Goal: Book appointment/travel/reservation

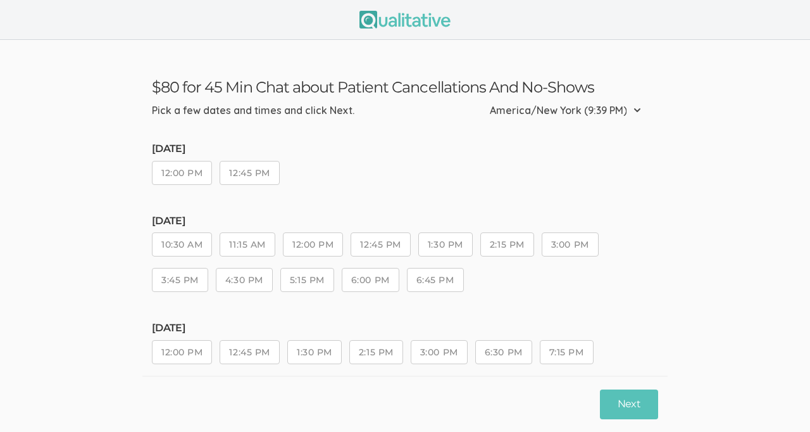
click at [244, 171] on button "12:45 PM" at bounding box center [250, 173] width 60 height 24
click at [629, 406] on button "Next" at bounding box center [629, 404] width 58 height 30
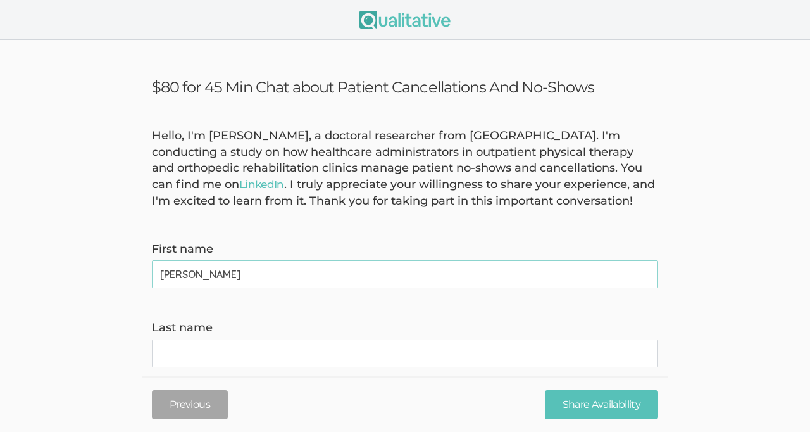
type name "[PERSON_NAME]"
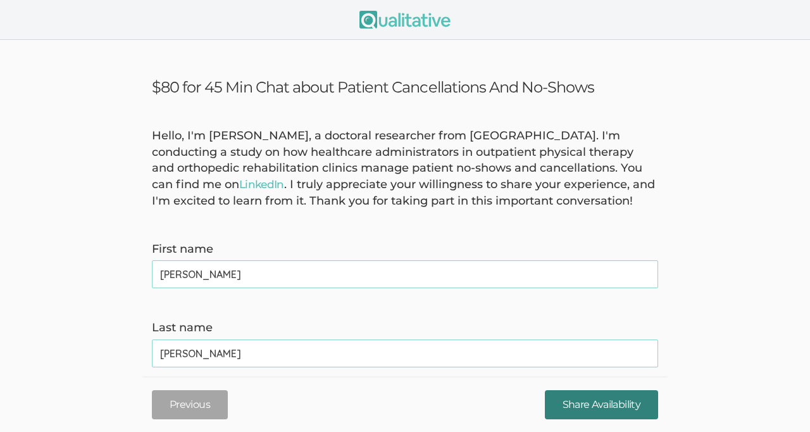
type name "[PERSON_NAME]"
click at [580, 394] on input "Share Availability" at bounding box center [601, 404] width 113 height 30
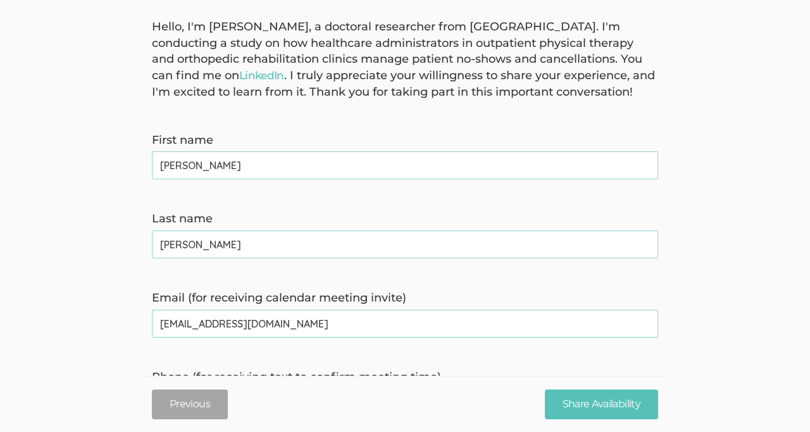
type invite\) "[EMAIL_ADDRESS][DOMAIN_NAME]"
click at [545, 389] on input "Share Availability" at bounding box center [601, 404] width 113 height 30
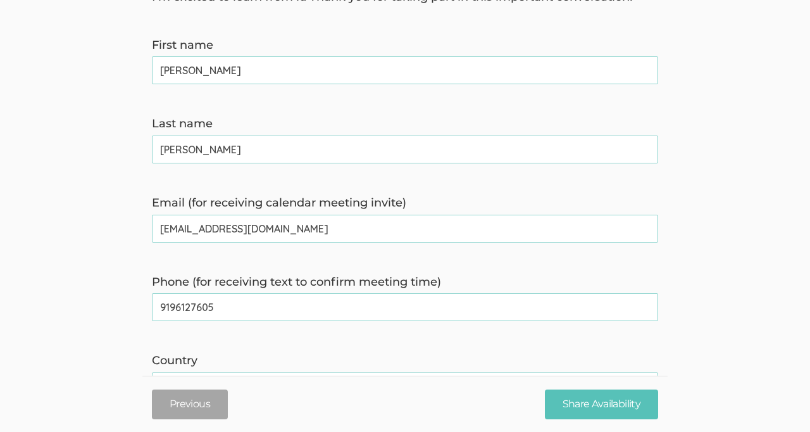
type time\) "9196127605"
click at [545, 389] on input "Share Availability" at bounding box center [601, 404] width 113 height 30
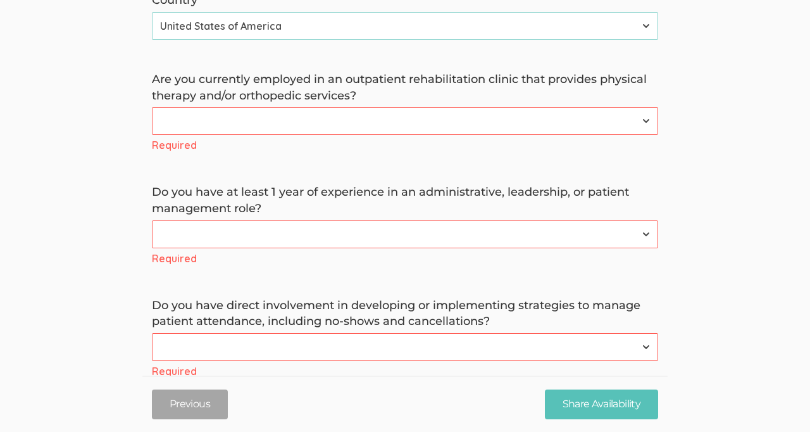
click at [266, 130] on select "Yes No" at bounding box center [405, 121] width 507 height 28
select select "1"
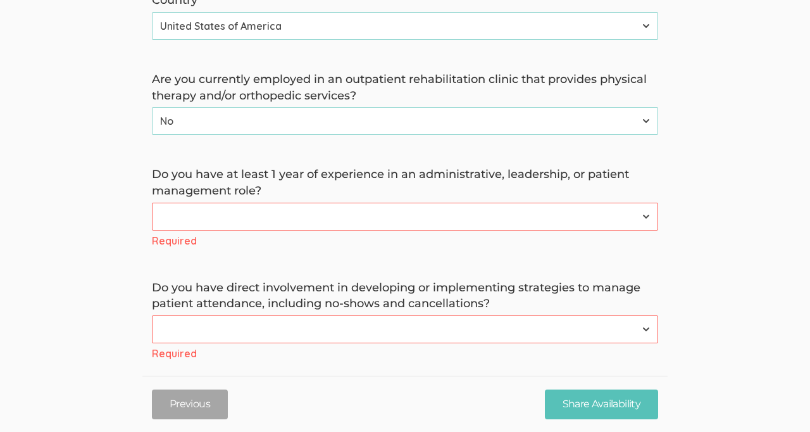
click at [277, 211] on select "Yes No" at bounding box center [405, 217] width 507 height 28
select select "0"
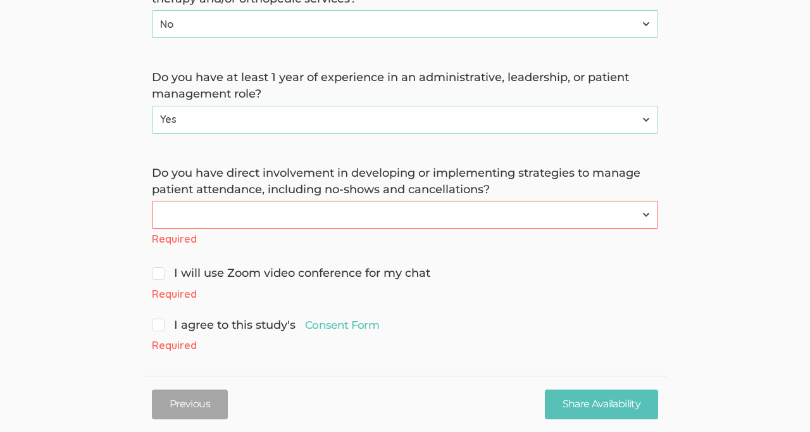
scroll to position [670, 0]
